Goal: Task Accomplishment & Management: Manage account settings

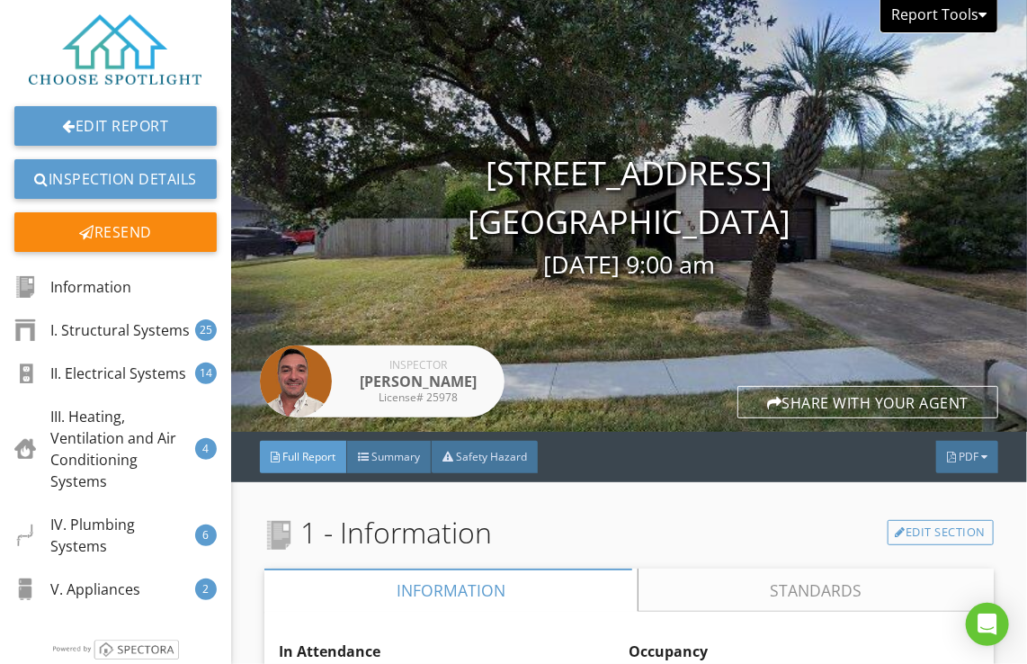
click at [953, 13] on div "Report Tools" at bounding box center [938, 16] width 119 height 33
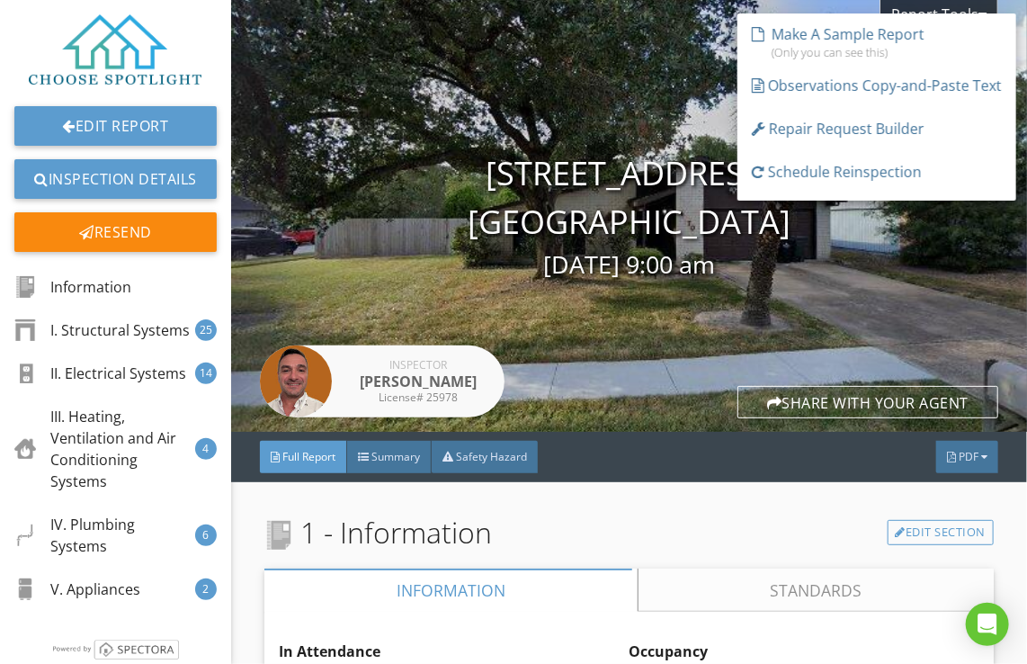
click at [94, 47] on img at bounding box center [115, 49] width 173 height 70
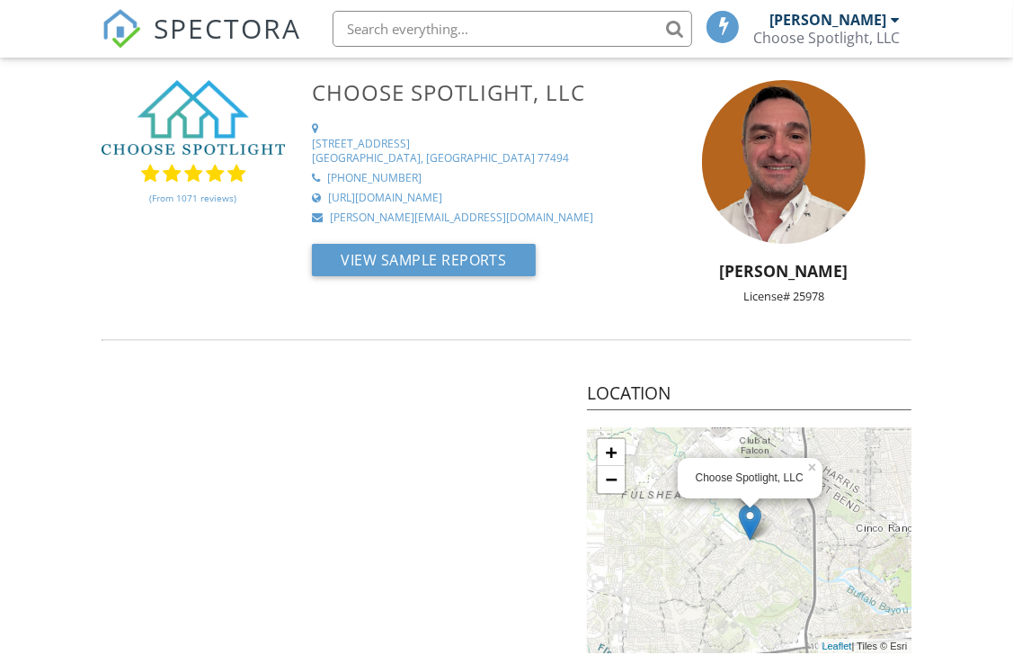
click at [889, 24] on div "[PERSON_NAME]" at bounding box center [835, 20] width 130 height 18
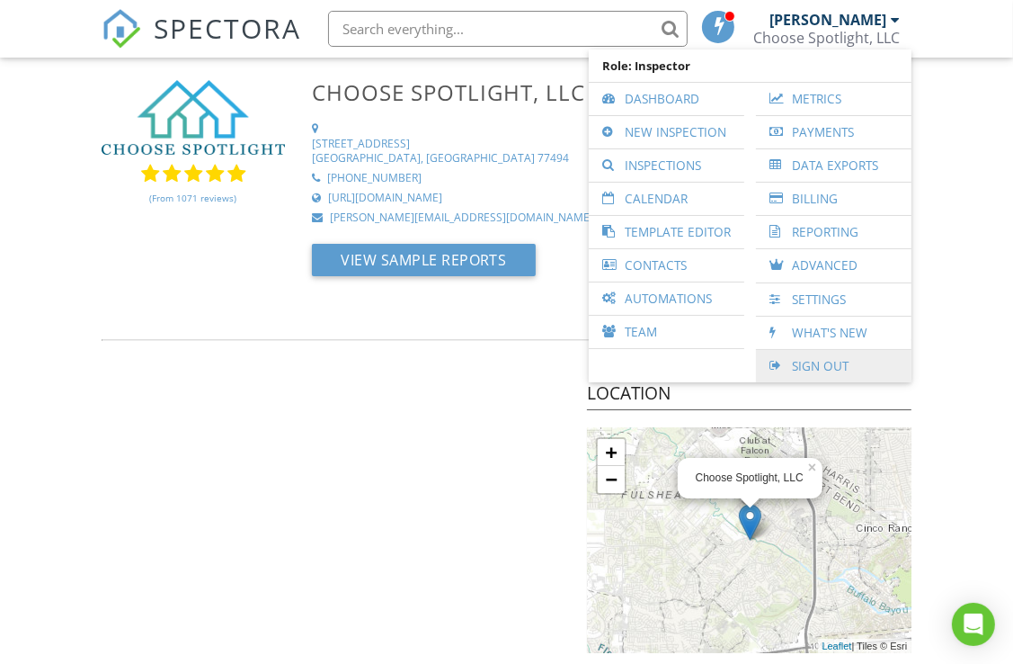
click at [819, 365] on link "Sign Out" at bounding box center [834, 366] width 138 height 32
